Goal: Check status: Check status

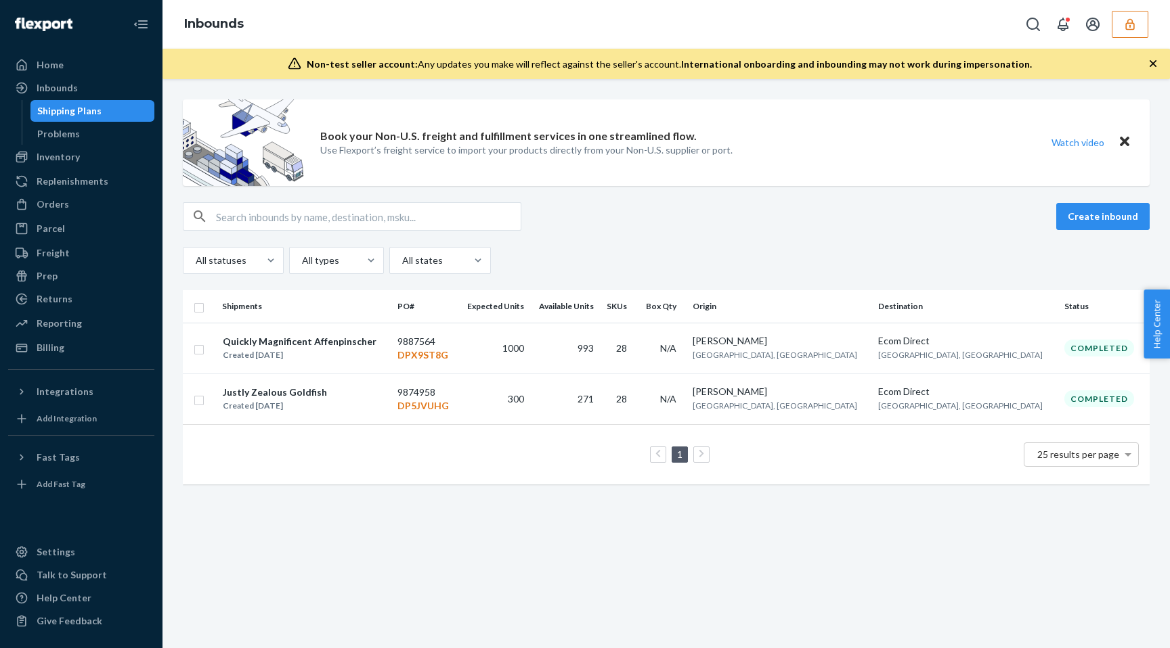
click at [104, 60] on div "Home" at bounding box center [80, 65] width 143 height 19
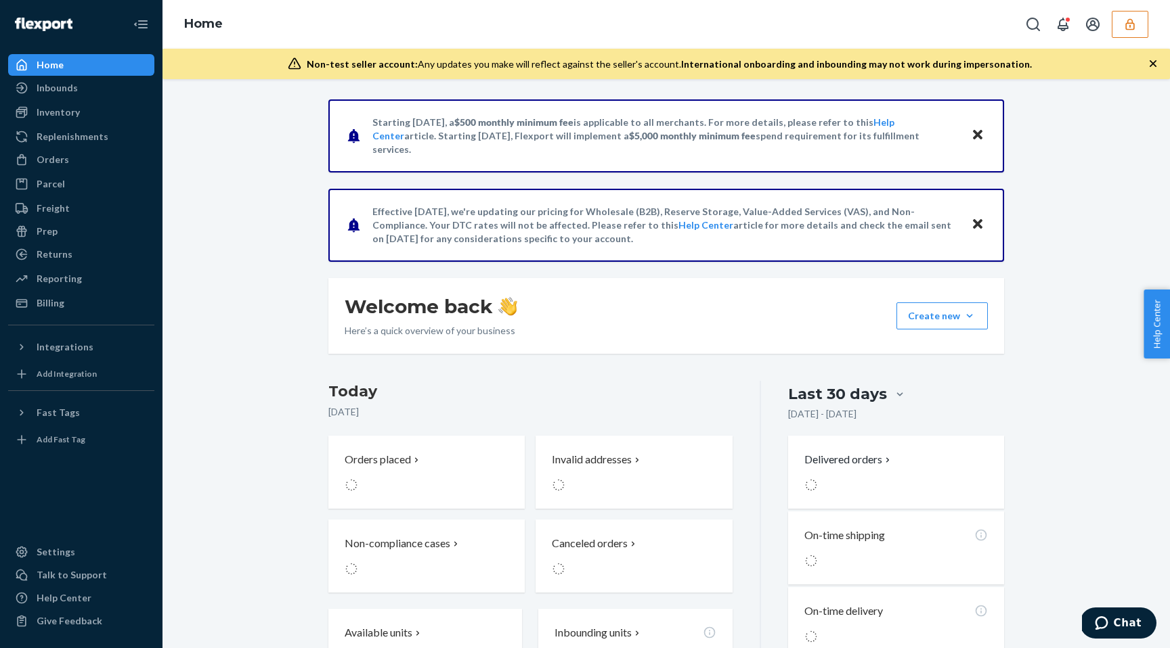
click at [1129, 32] on button "button" at bounding box center [1129, 24] width 37 height 27
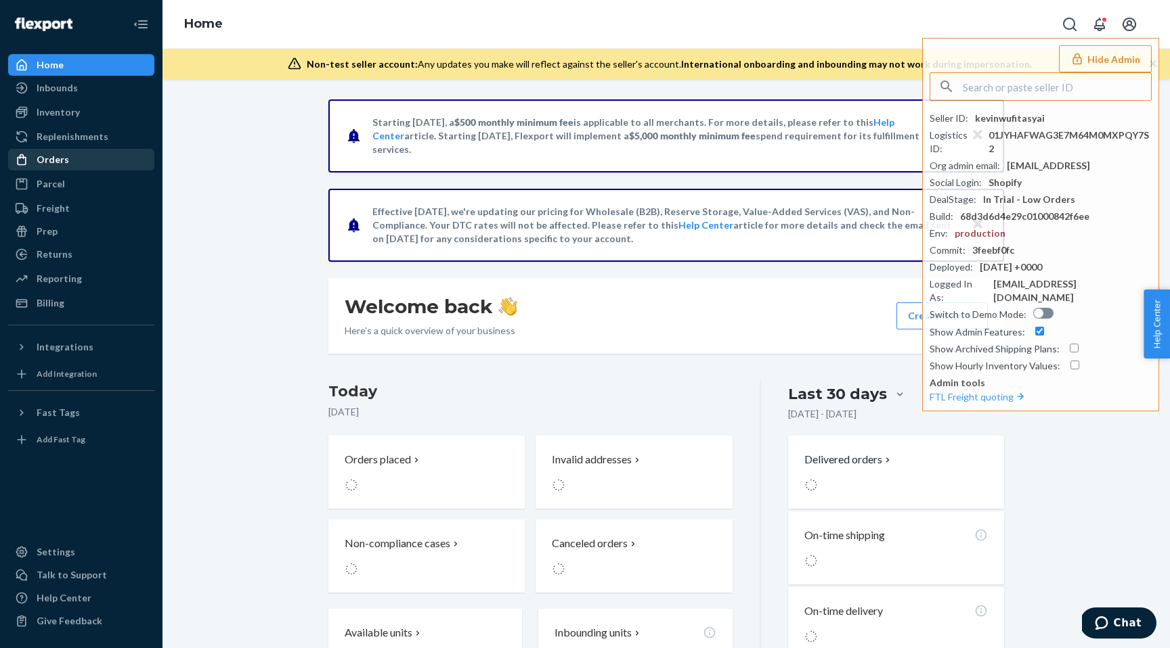
click at [62, 158] on div "Orders" at bounding box center [53, 160] width 32 height 14
